Goal: Information Seeking & Learning: Learn about a topic

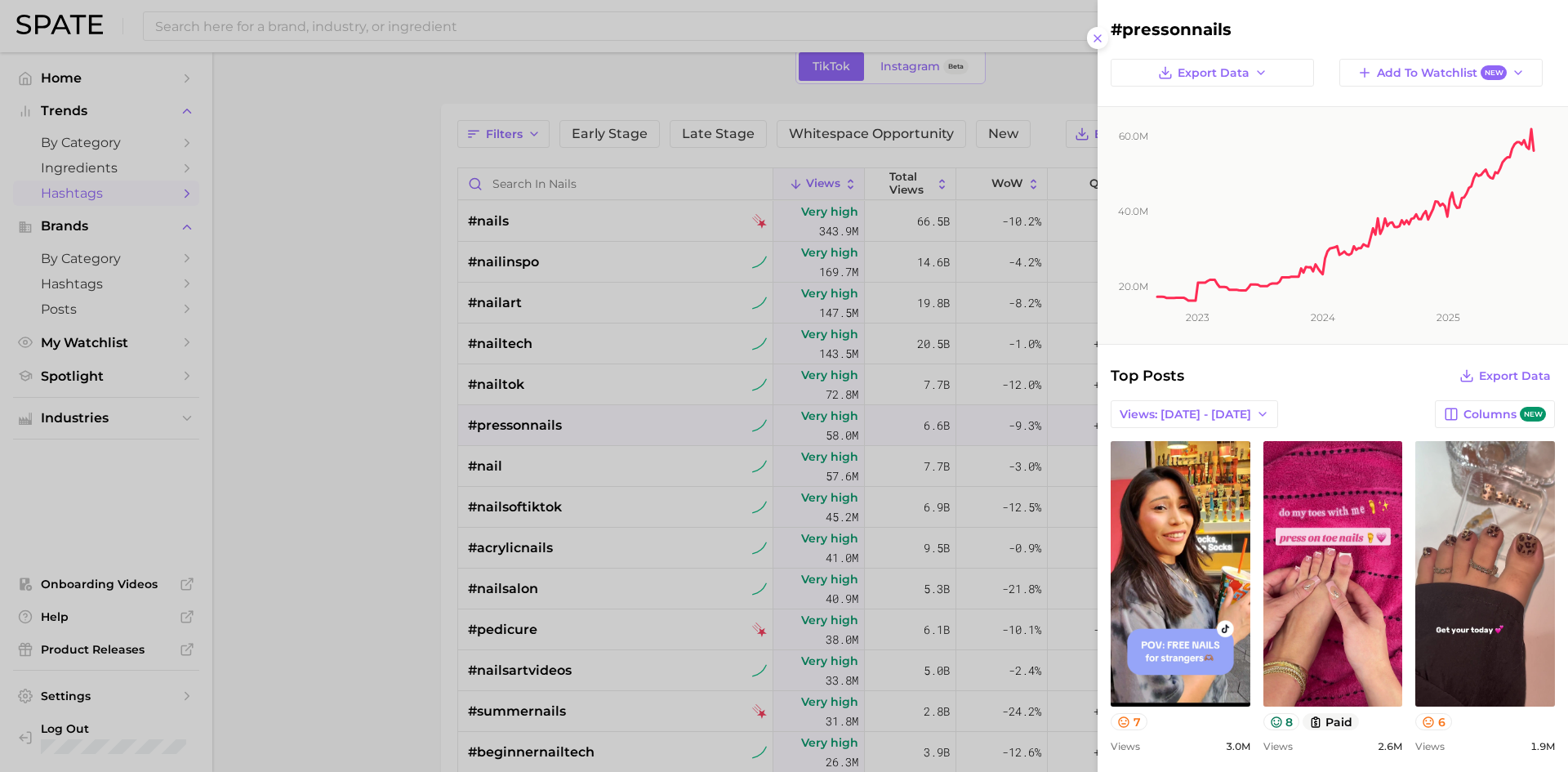
scroll to position [899, 0]
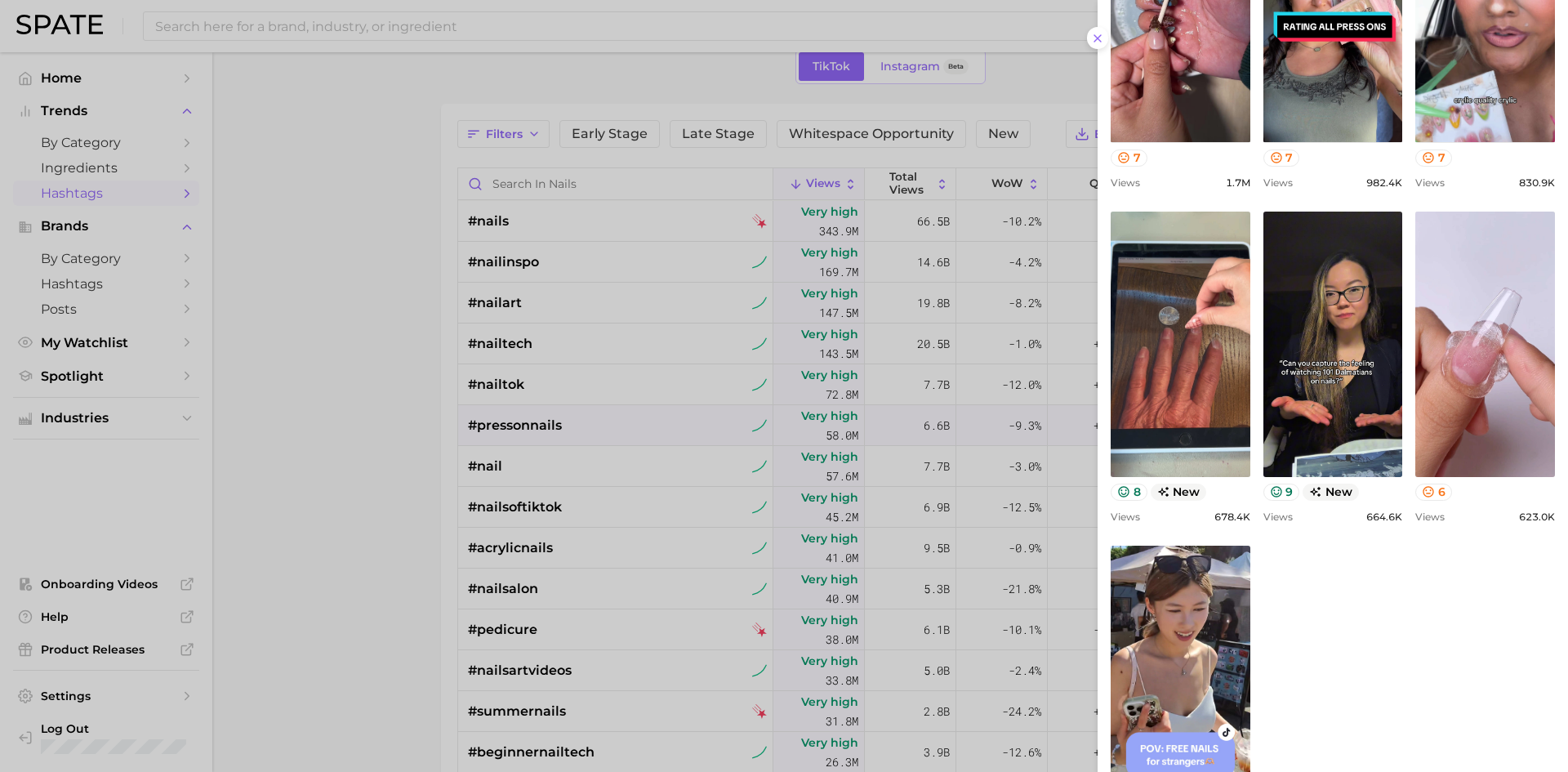
click at [300, 54] on div at bounding box center [784, 386] width 1568 height 772
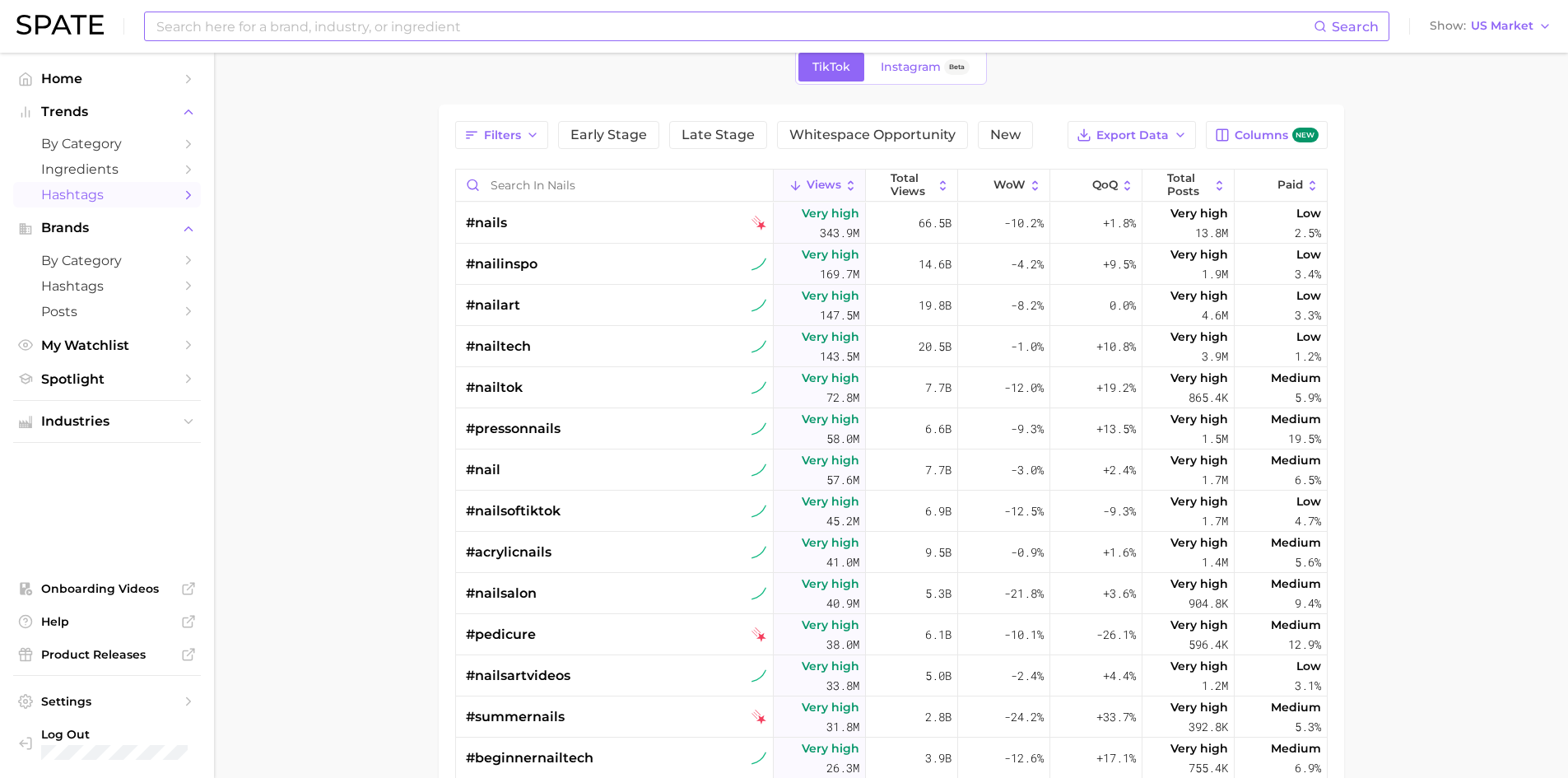
click at [333, 23] on input at bounding box center [734, 26] width 1159 height 28
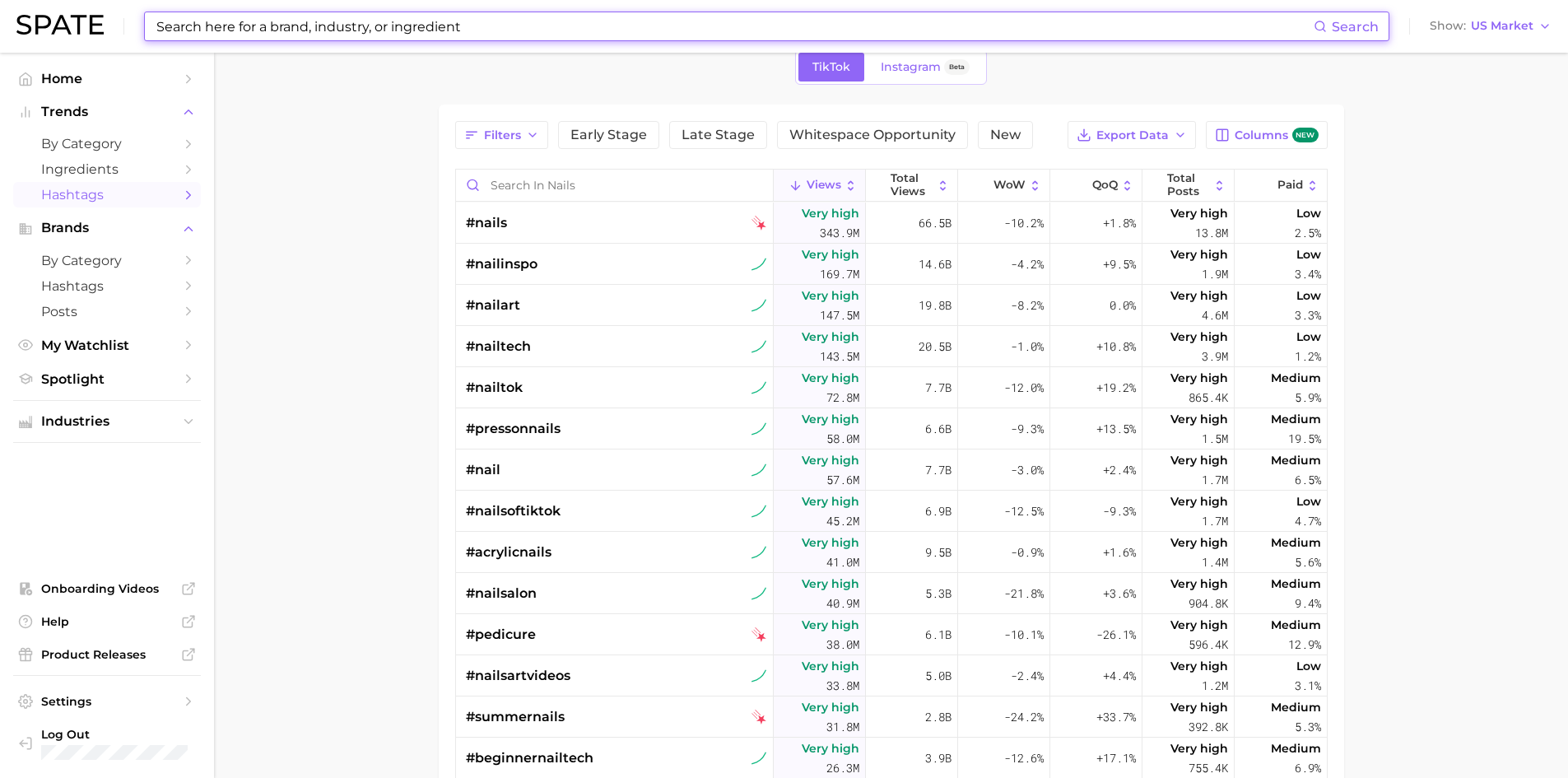
click at [333, 23] on input at bounding box center [734, 26] width 1159 height 28
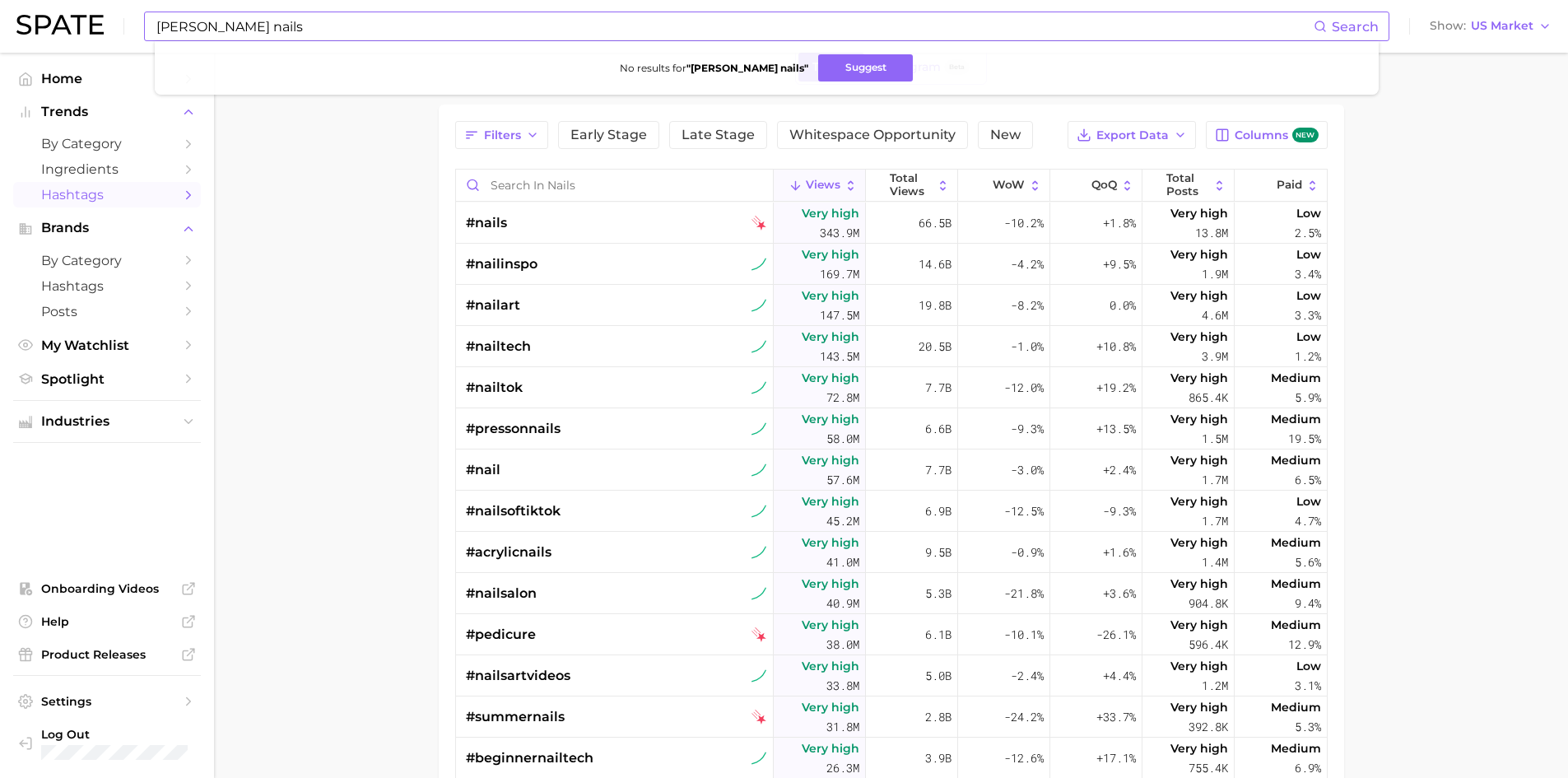
click at [1363, 29] on span "Search" at bounding box center [1356, 27] width 47 height 16
click at [1321, 26] on icon at bounding box center [1320, 26] width 13 height 13
click at [748, 73] on strong "" [PERSON_NAME] nails "" at bounding box center [747, 68] width 122 height 12
click at [823, 64] on button "Suggest" at bounding box center [865, 67] width 95 height 27
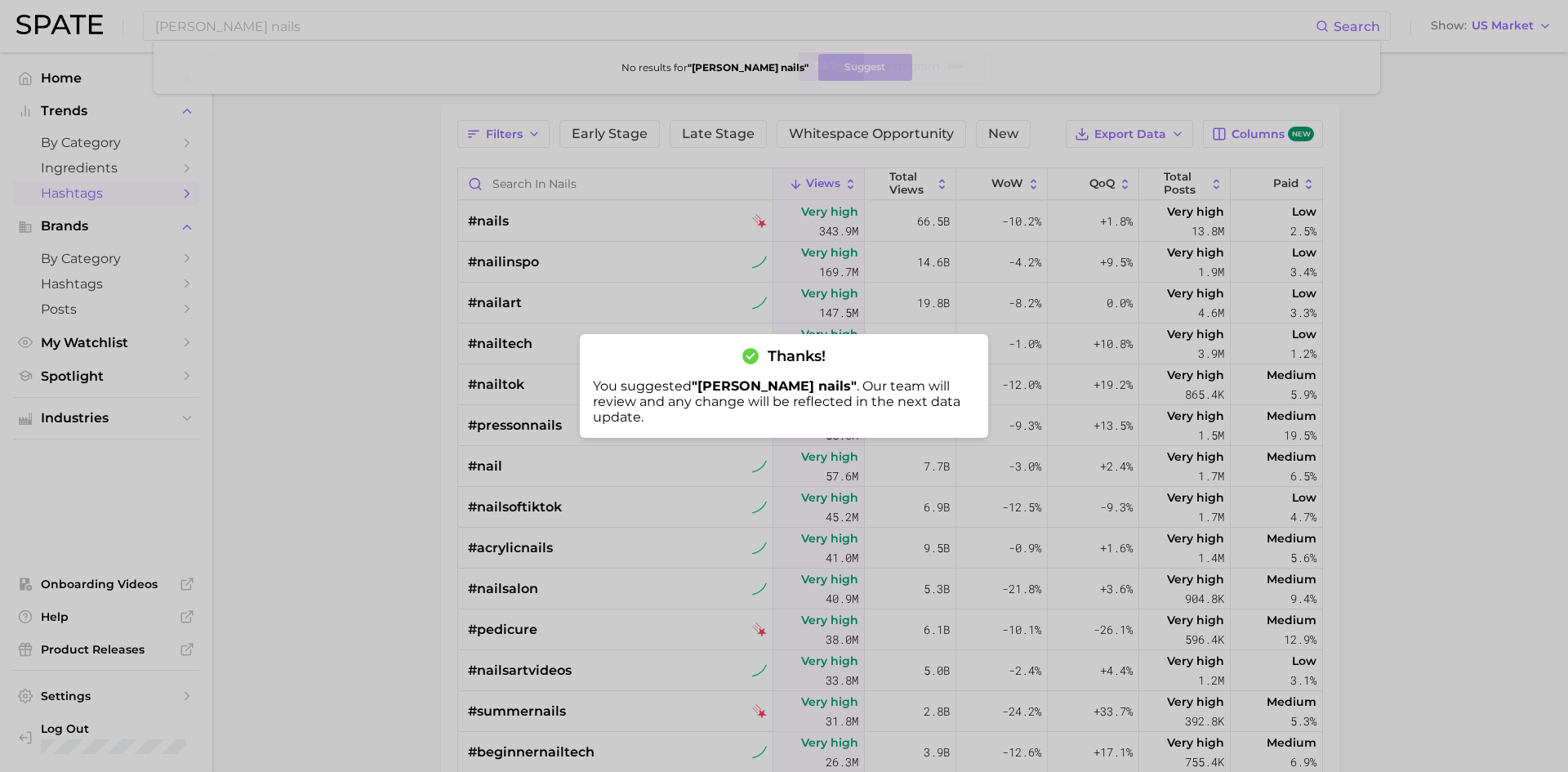
click at [354, 235] on div at bounding box center [784, 386] width 1568 height 772
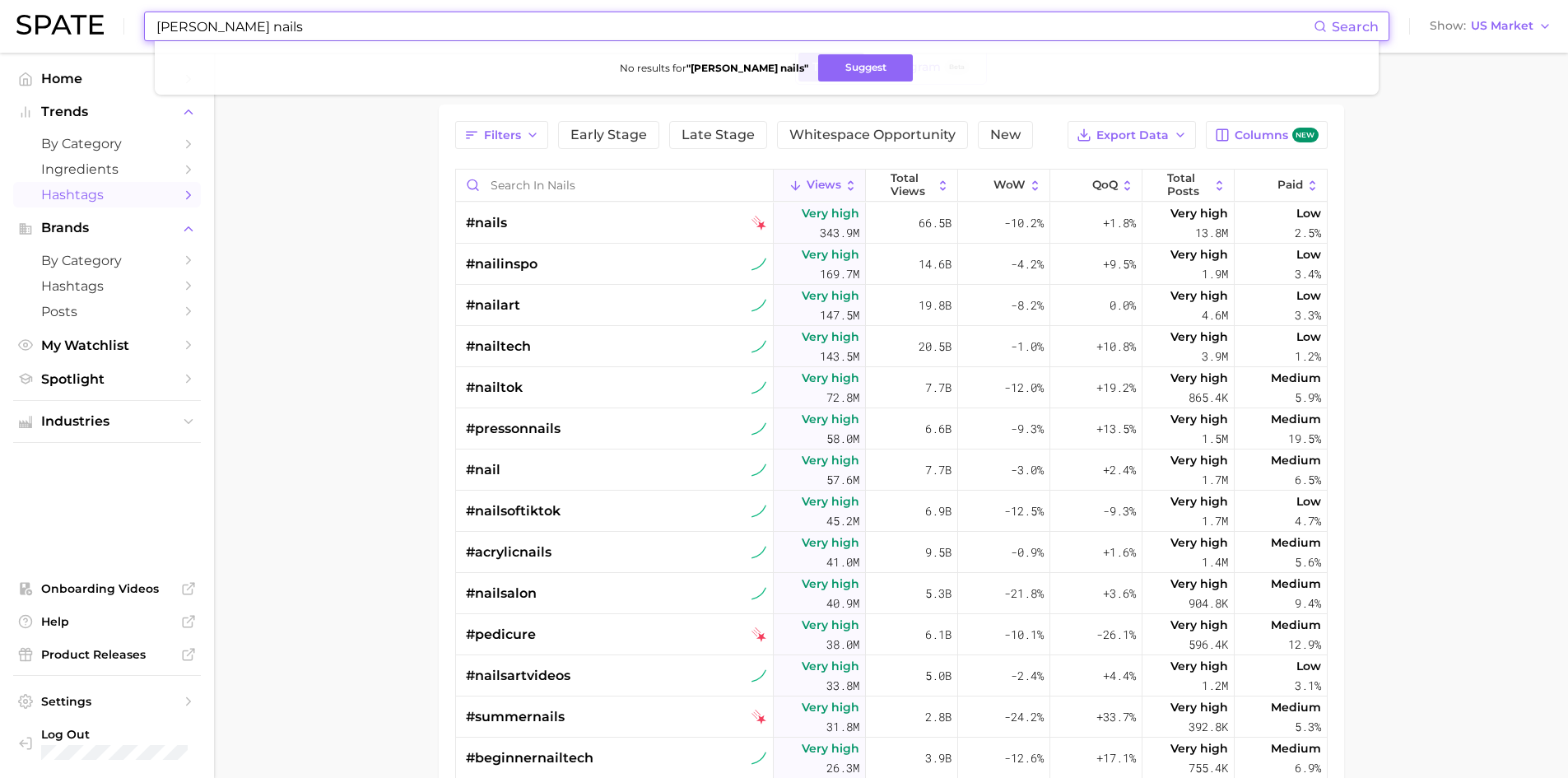
click at [238, 25] on input "[PERSON_NAME] nails" at bounding box center [734, 26] width 1159 height 28
click at [280, 24] on input "[PERSON_NAME] nails" at bounding box center [734, 26] width 1159 height 28
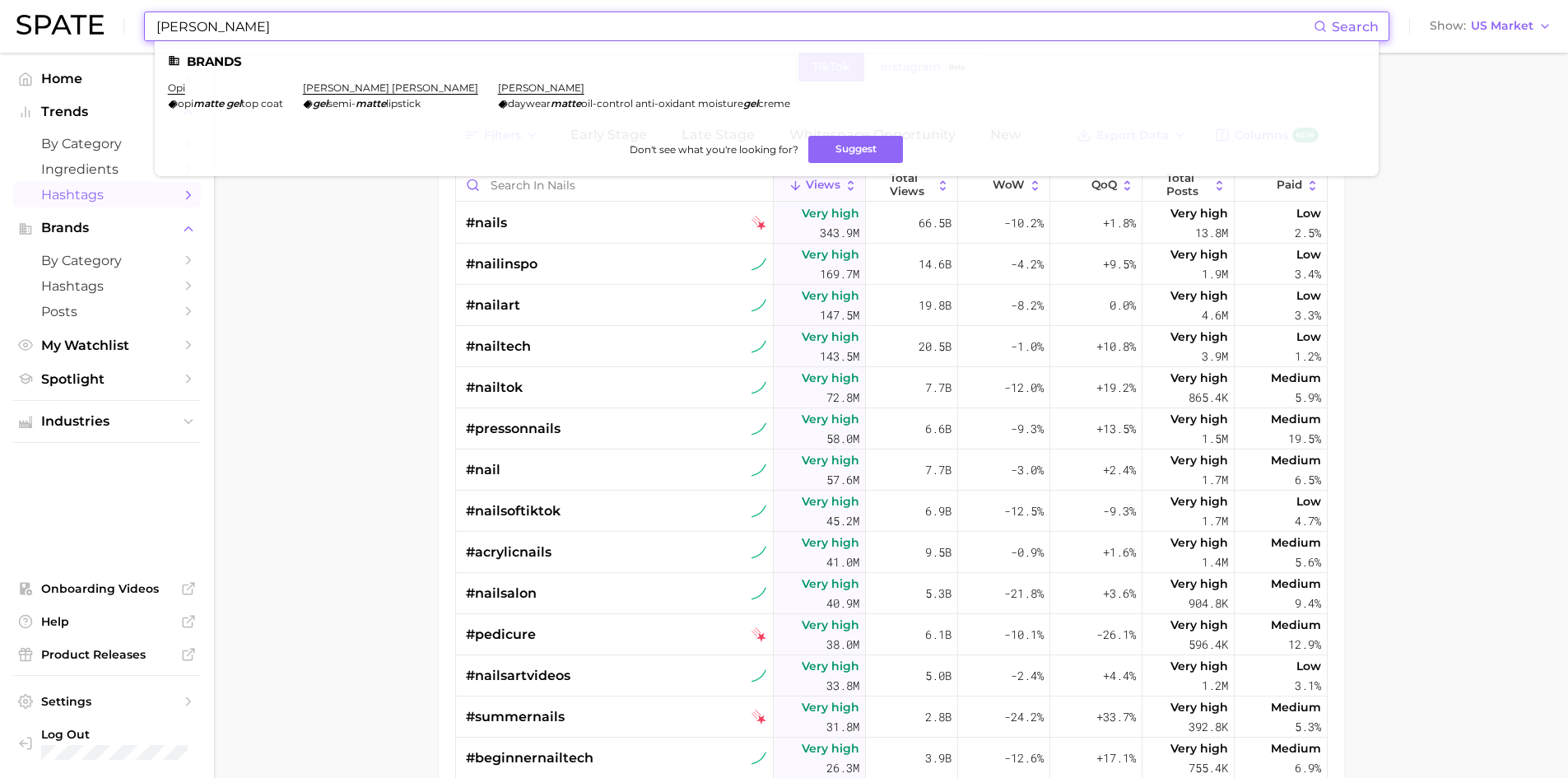
type input "[PERSON_NAME]"
click at [211, 98] on em "matte" at bounding box center [208, 104] width 30 height 12
click at [175, 96] on li "opi opi matte gel top coat" at bounding box center [225, 96] width 115 height 28
click at [172, 91] on link "opi" at bounding box center [177, 88] width 17 height 12
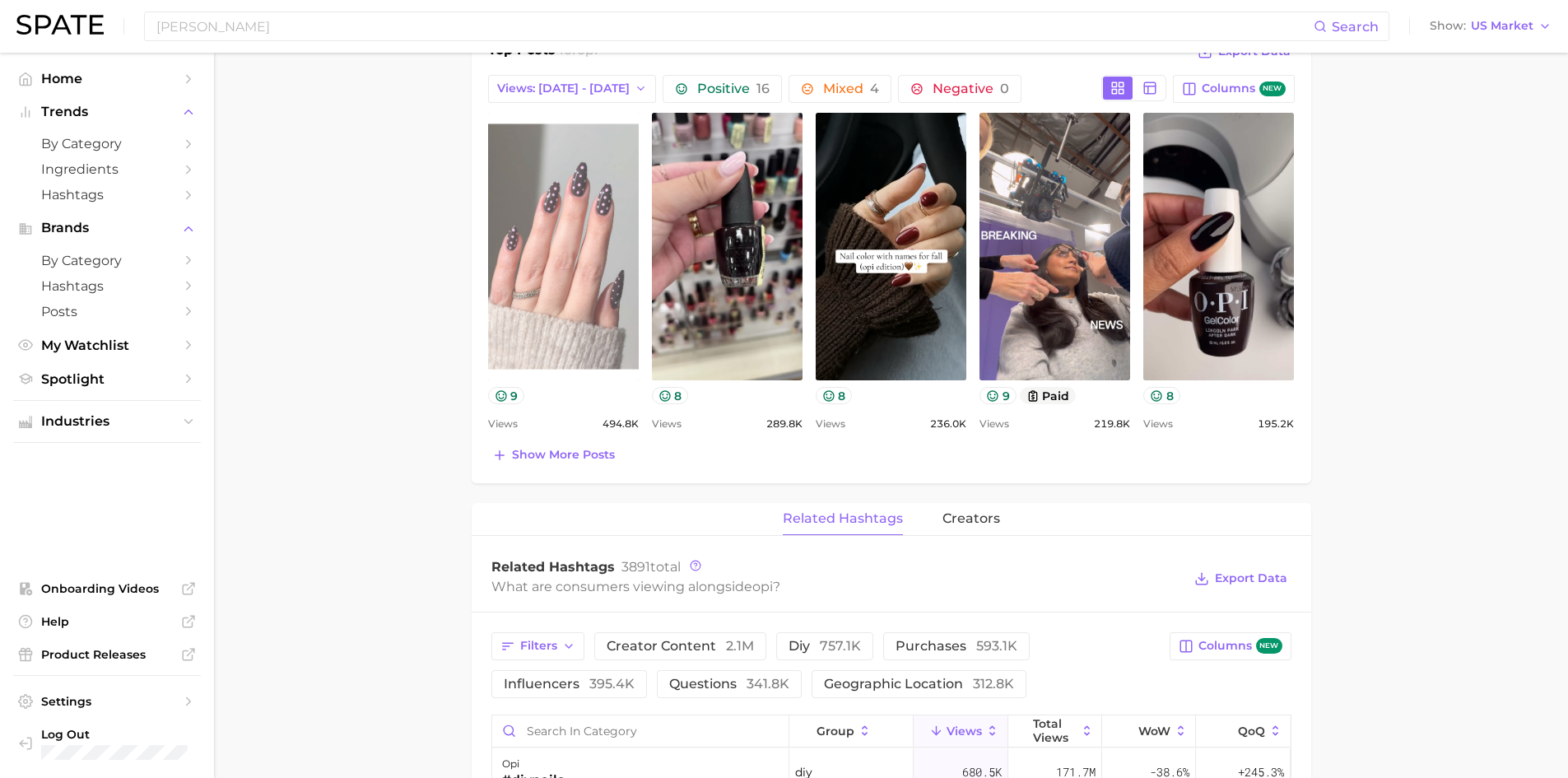
scroll to position [741, 0]
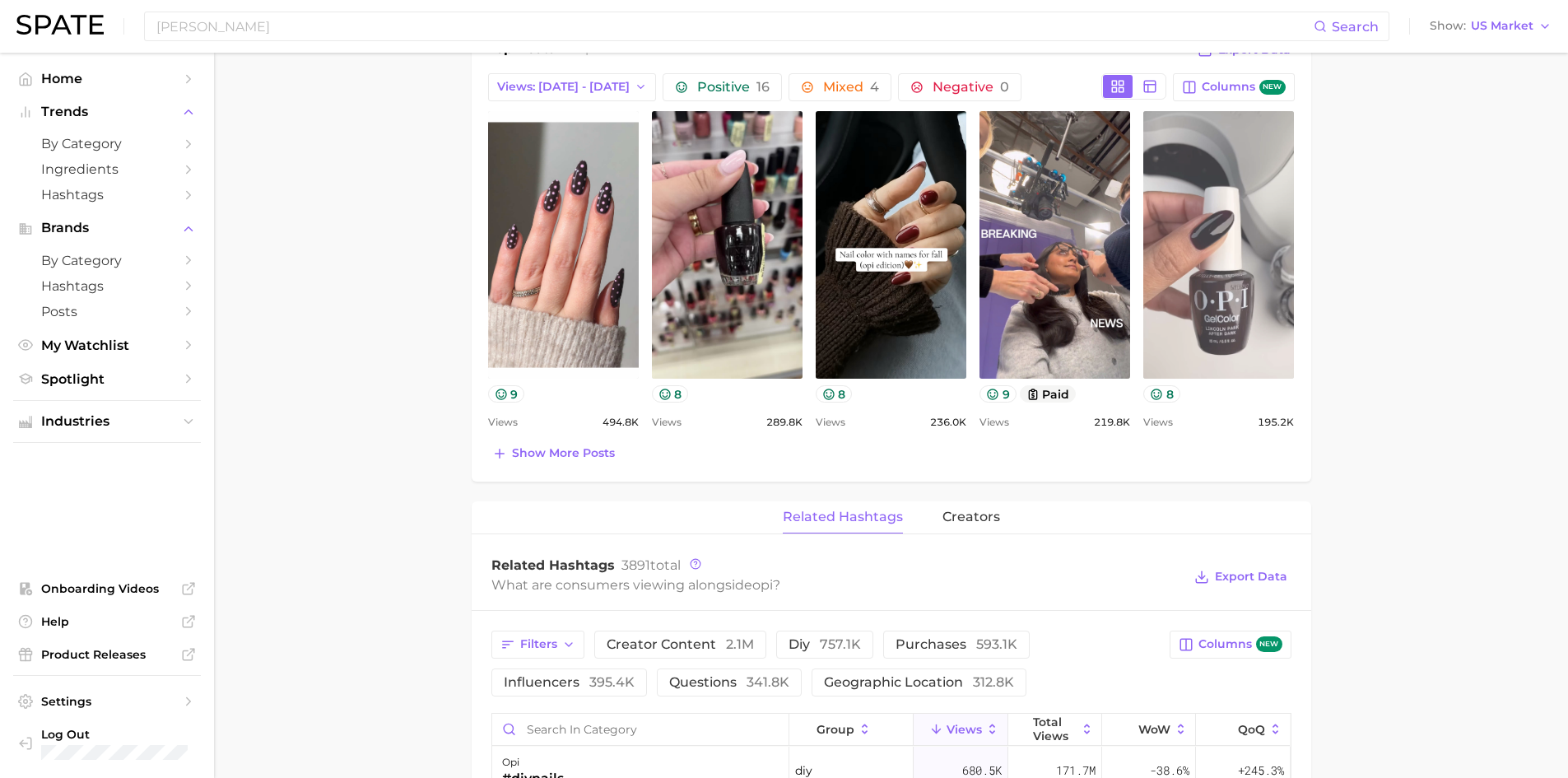
click at [1262, 233] on link "view post on TikTok" at bounding box center [1218, 245] width 151 height 267
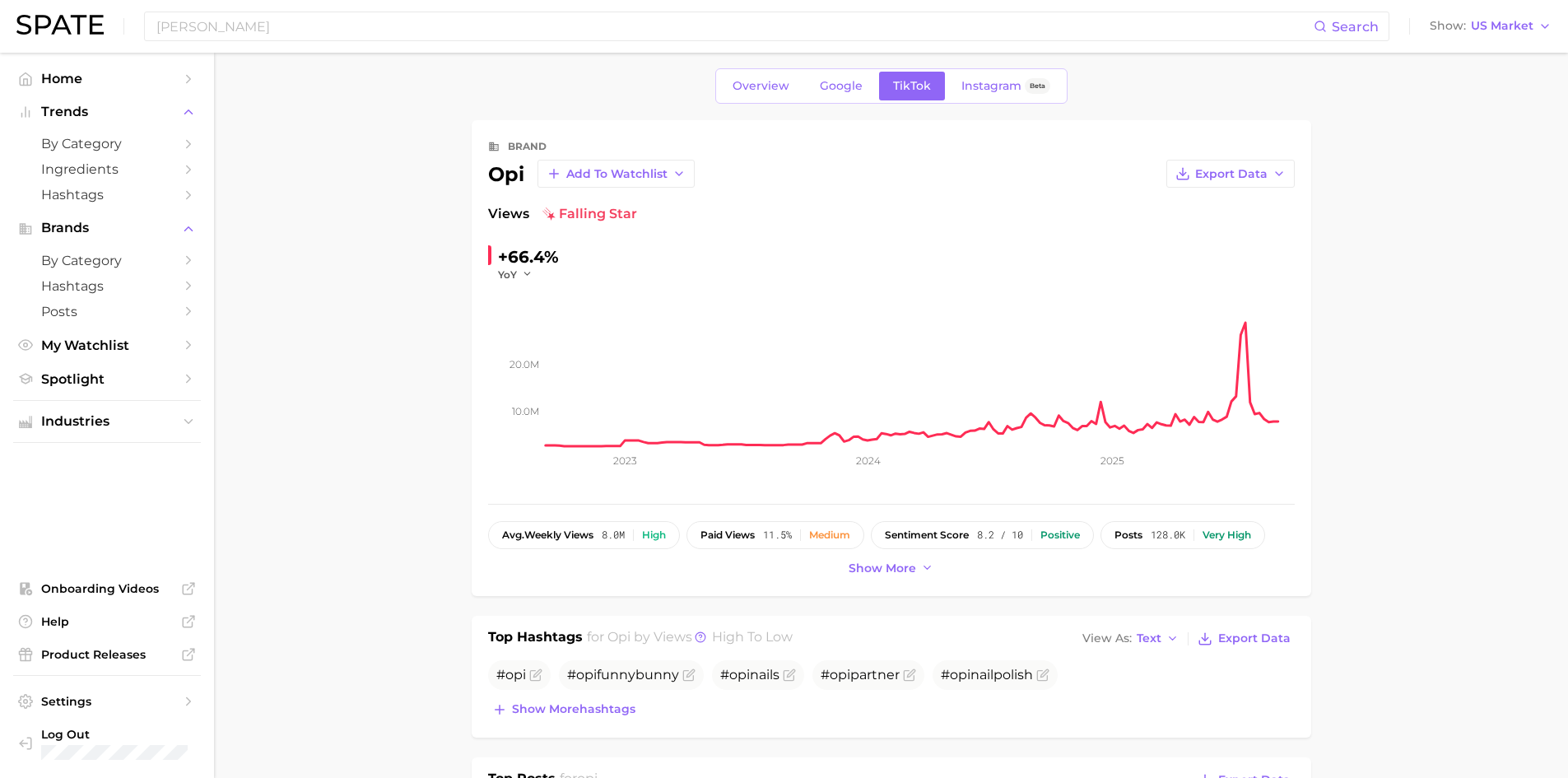
scroll to position [0, 0]
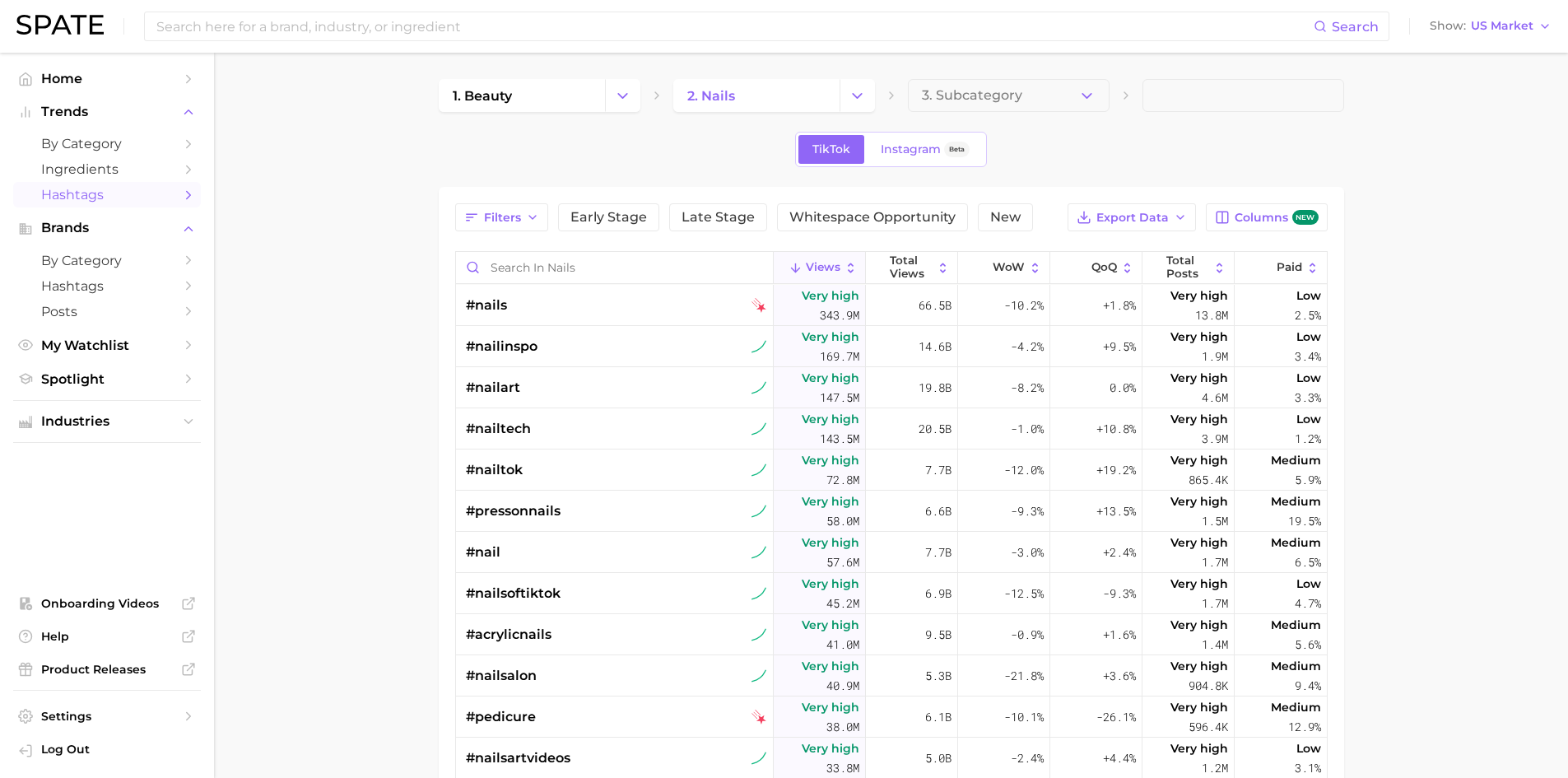
scroll to position [83, 0]
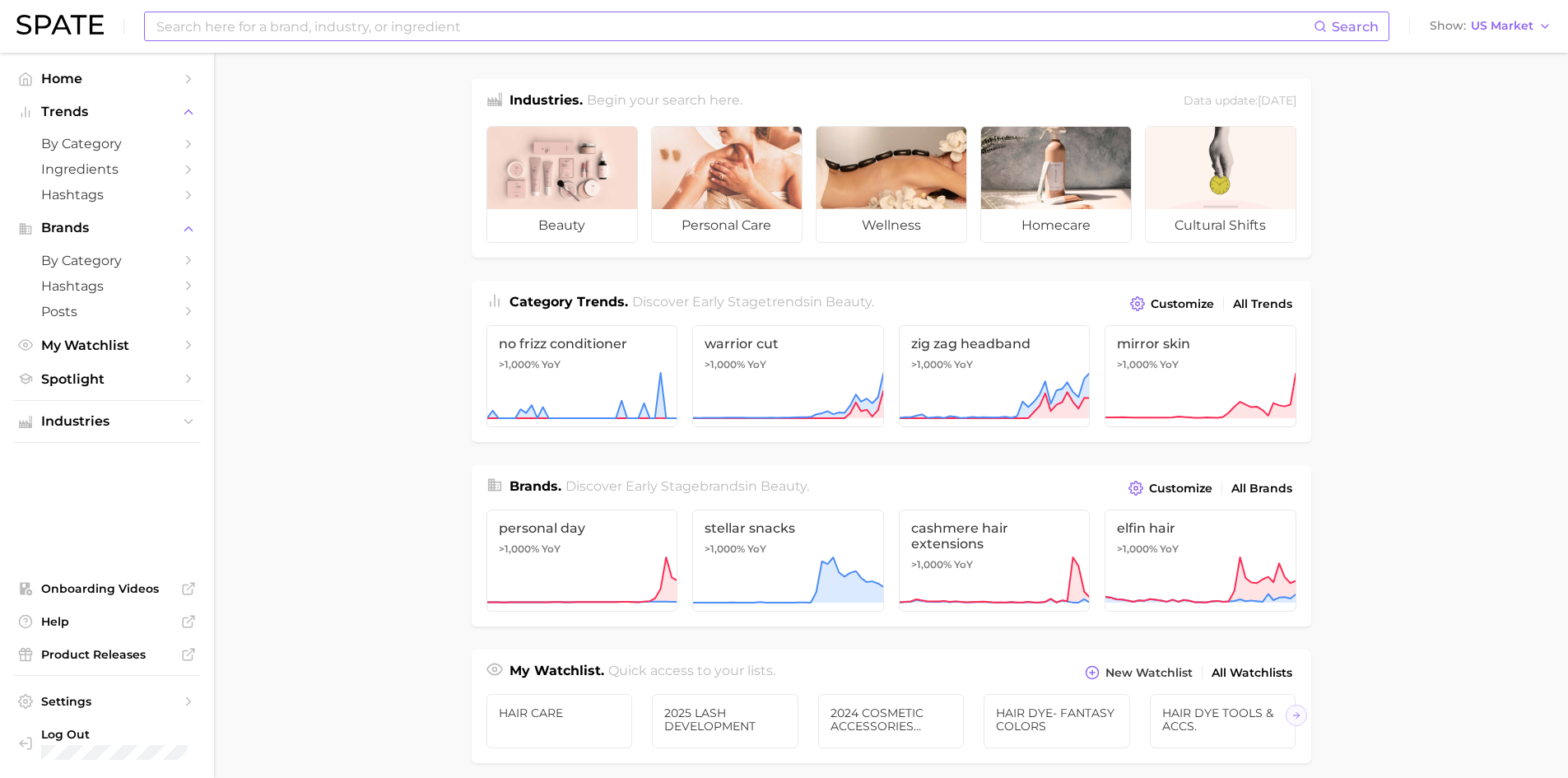
click at [224, 24] on input at bounding box center [734, 26] width 1159 height 28
type input "m"
type input "gel [PERSON_NAME]"
drag, startPoint x: 326, startPoint y: 457, endPoint x: 330, endPoint y: 467, distance: 10.8
click at [330, 467] on main "Industries. Begin your search here. Data update: [DATE] beauty personal care we…" at bounding box center [891, 695] width 1354 height 1285
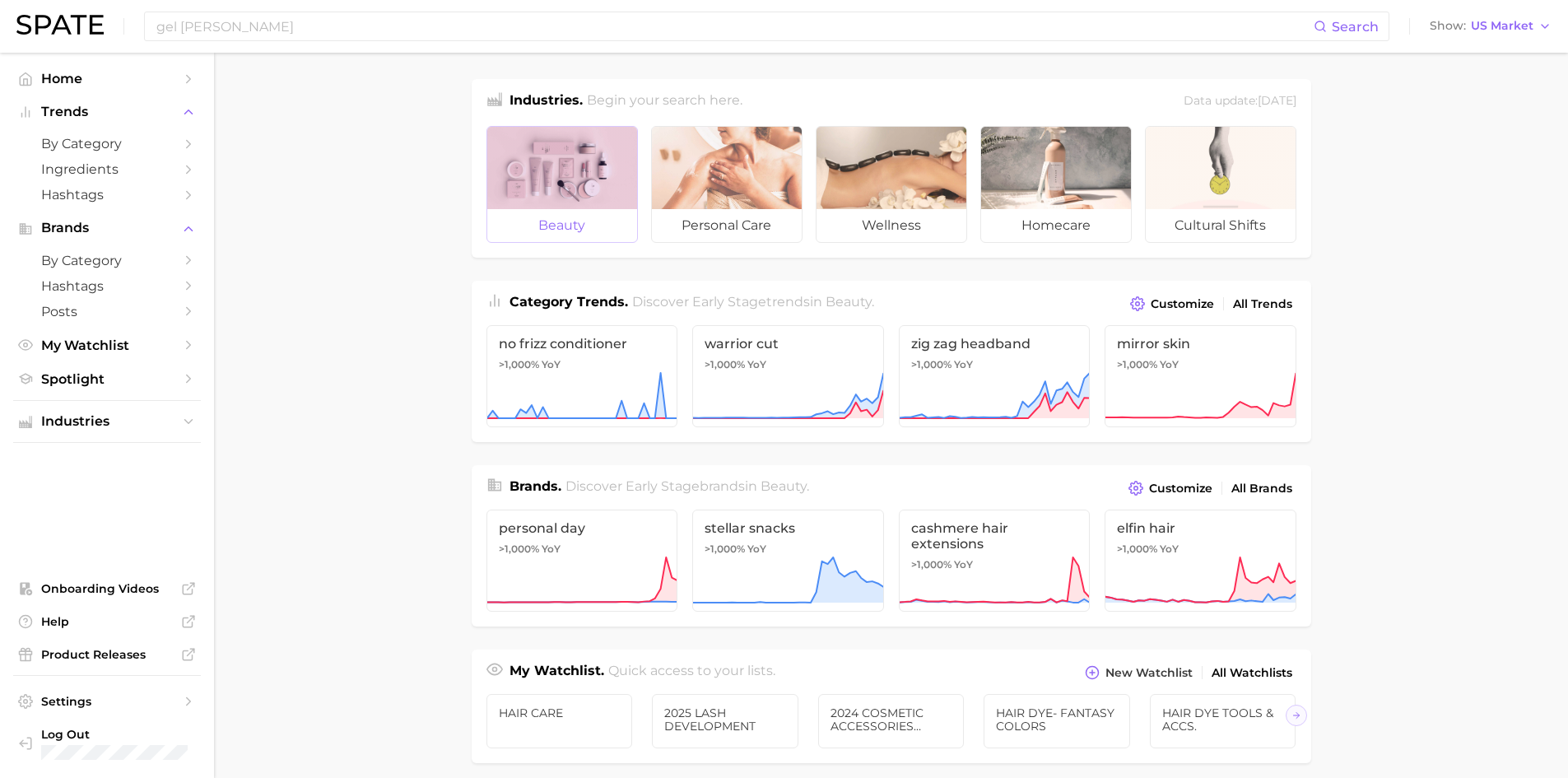
click at [592, 189] on div at bounding box center [562, 168] width 150 height 83
